Goal: Check status: Check status

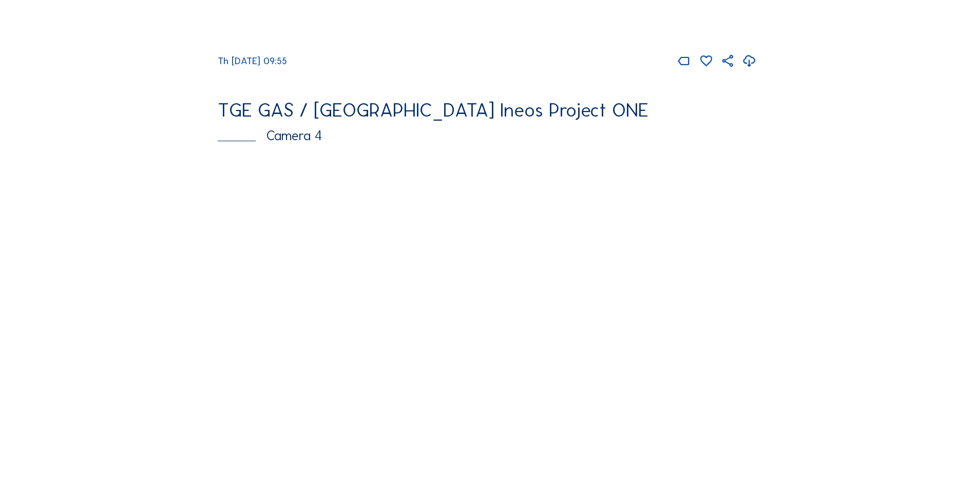
scroll to position [1232, 0]
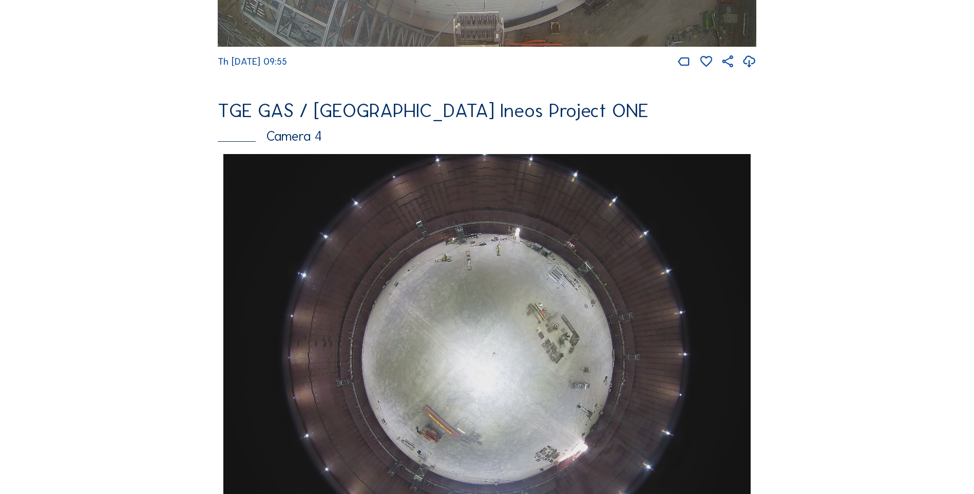
click at [289, 143] on div "Camera 4" at bounding box center [487, 135] width 538 height 13
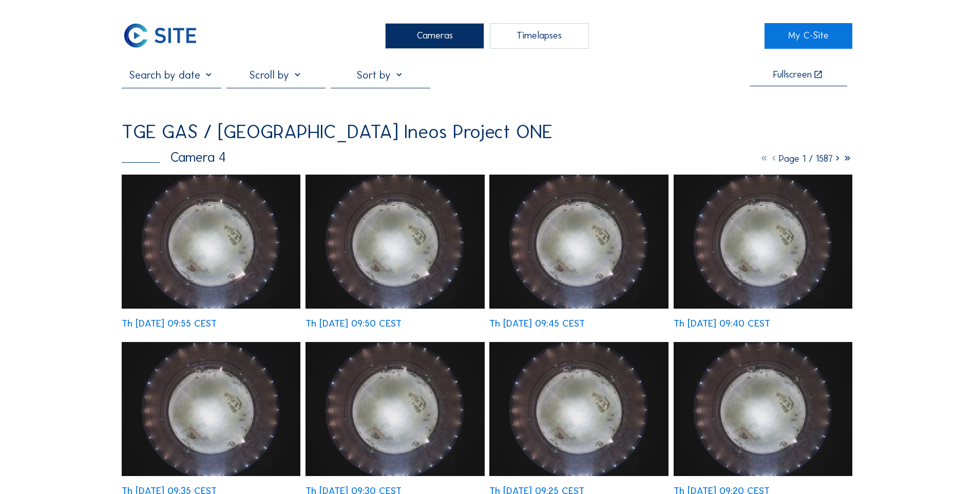
click at [203, 81] on input "text" at bounding box center [171, 74] width 99 height 13
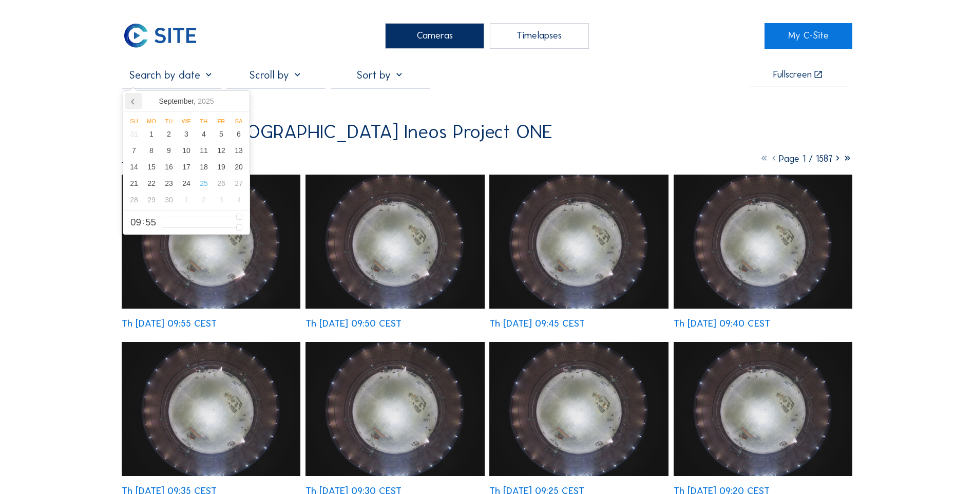
click at [135, 102] on icon at bounding box center [133, 101] width 16 height 16
click at [133, 102] on icon at bounding box center [133, 101] width 16 height 16
click at [223, 136] on div "4" at bounding box center [220, 134] width 17 height 16
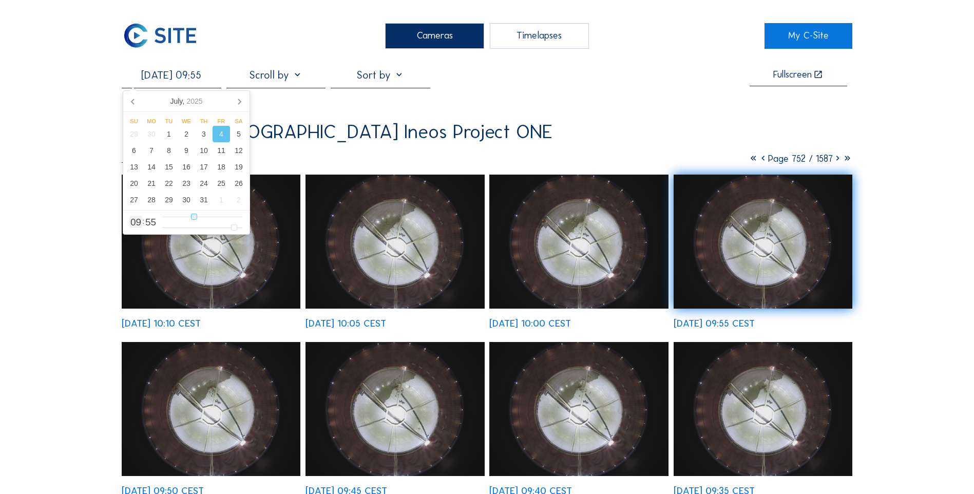
type input "[DATE] 15:55"
type input "15"
click at [212, 220] on input "range" at bounding box center [202, 216] width 80 height 9
type input "[DATE] 19:55"
type input "19"
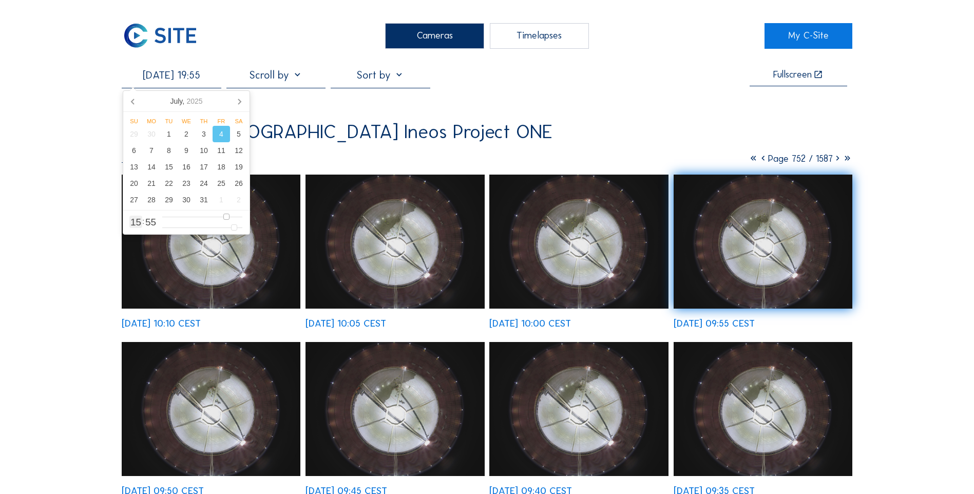
click at [227, 219] on input "range" at bounding box center [202, 216] width 80 height 9
type input "[DATE] 23:55"
type input "23"
click at [239, 218] on input "range" at bounding box center [202, 216] width 80 height 9
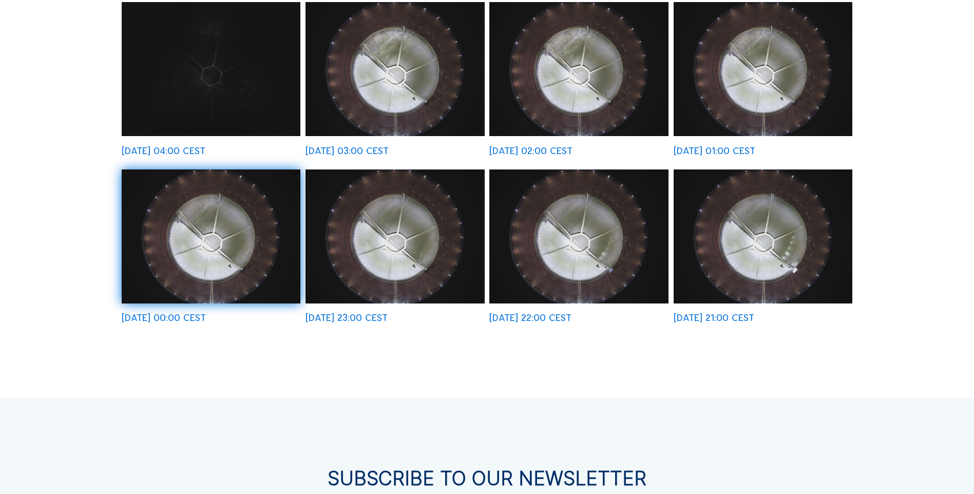
scroll to position [462, 0]
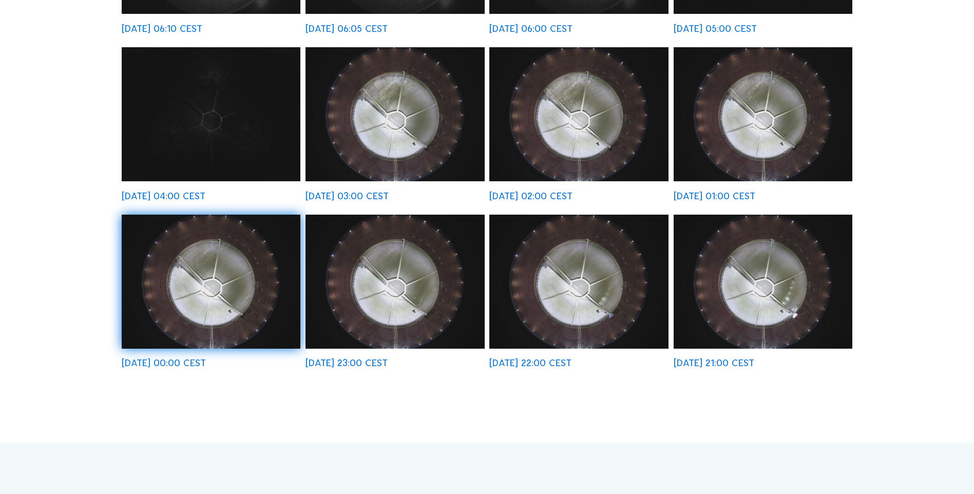
click at [387, 291] on img at bounding box center [394, 282] width 179 height 134
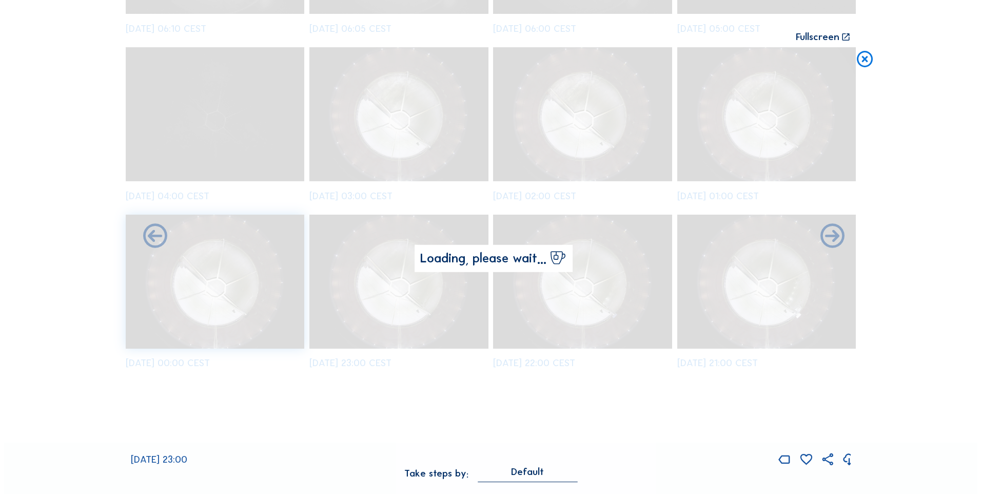
scroll to position [463, 0]
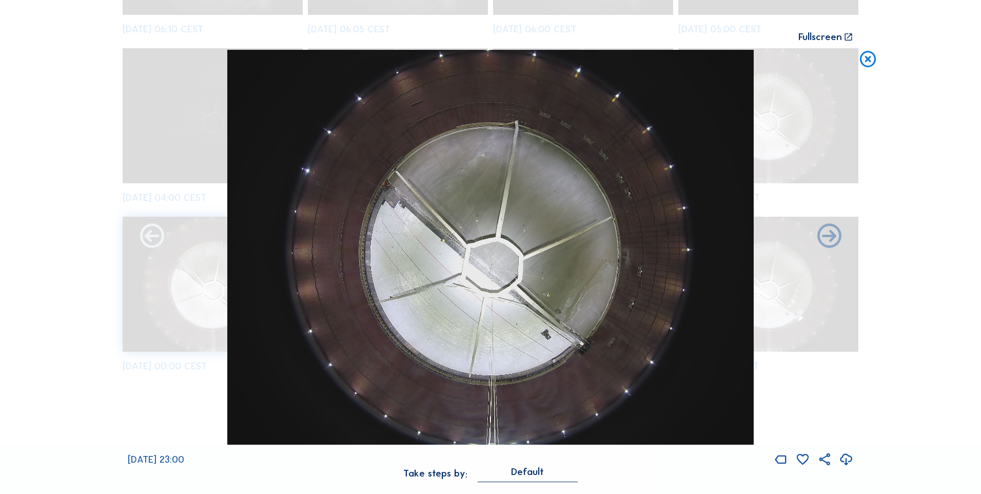
click at [146, 238] on icon at bounding box center [152, 236] width 29 height 29
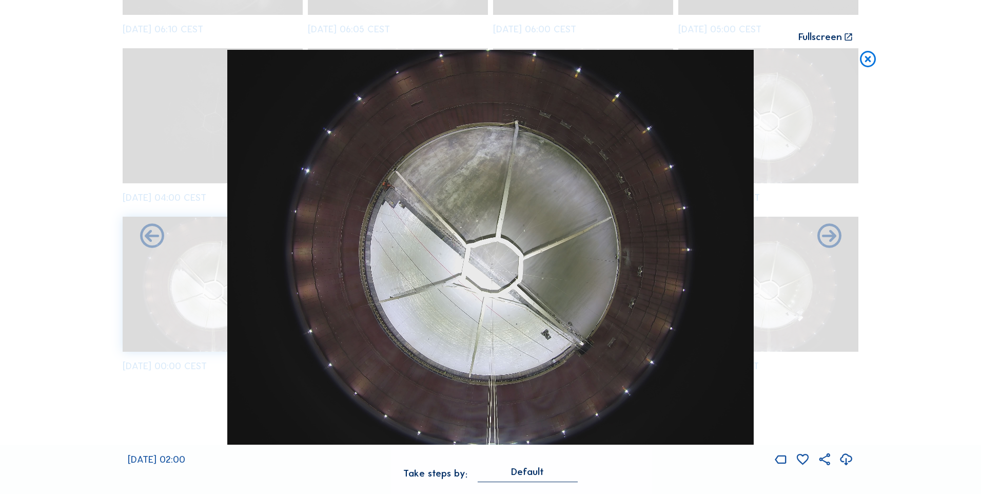
click at [146, 238] on icon at bounding box center [152, 236] width 29 height 29
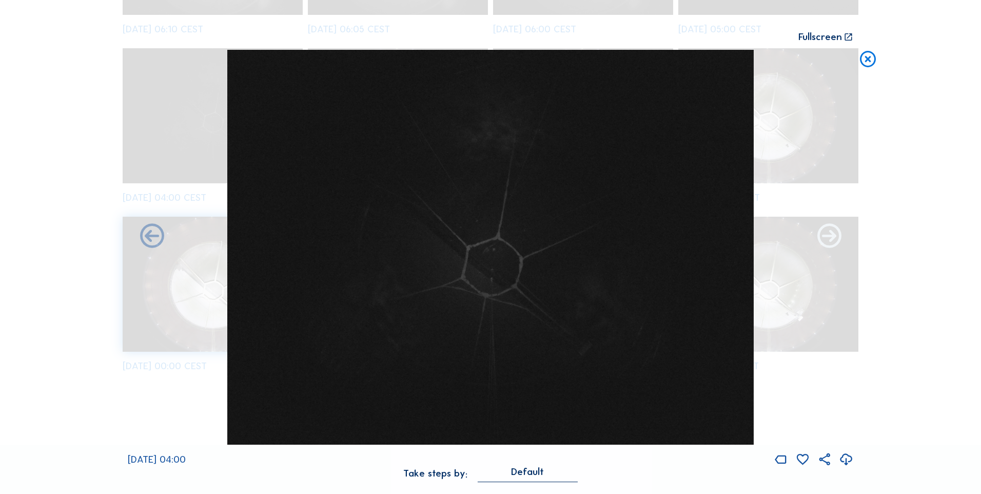
click at [823, 241] on icon at bounding box center [829, 236] width 29 height 29
click at [832, 238] on icon at bounding box center [829, 236] width 29 height 29
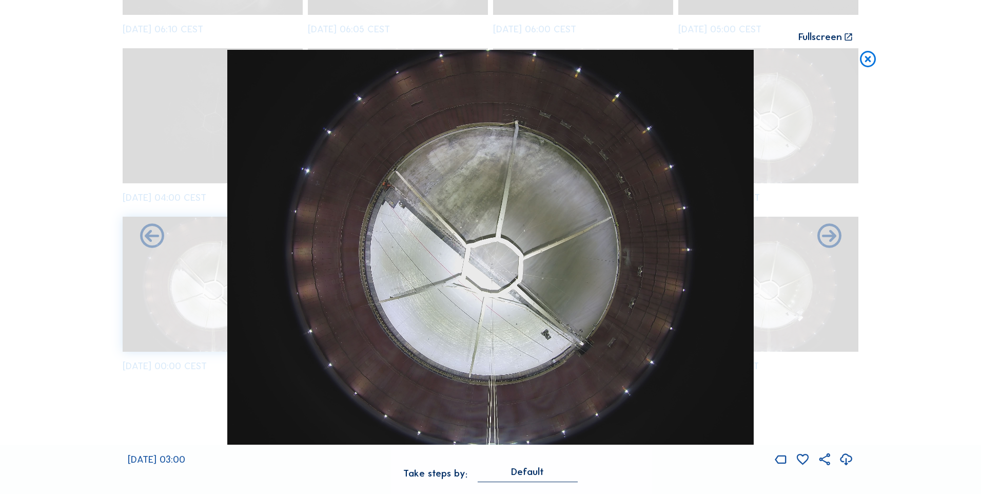
click at [844, 459] on icon at bounding box center [846, 459] width 14 height 17
click at [870, 56] on icon at bounding box center [869, 60] width 20 height 20
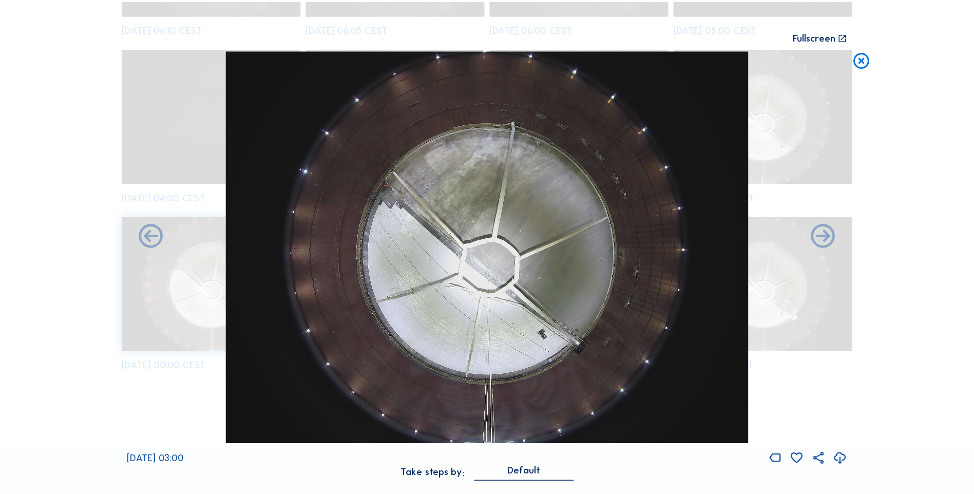
scroll to position [462, 0]
